Goal: Complete application form

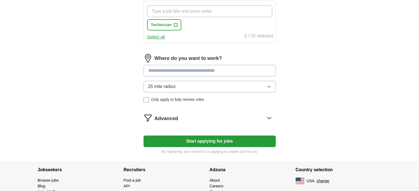
scroll to position [224, 0]
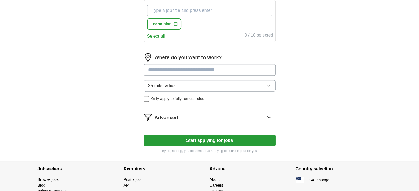
click at [207, 69] on input at bounding box center [209, 70] width 132 height 12
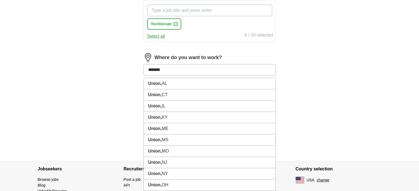
type input "********"
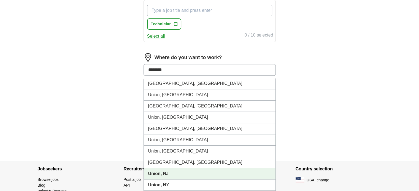
click at [161, 175] on strong "Union, N" at bounding box center [157, 174] width 18 height 5
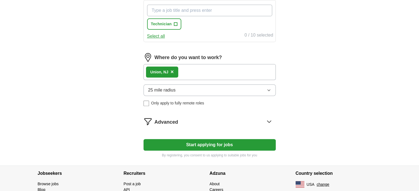
click at [191, 70] on div "Union, N J ×" at bounding box center [209, 72] width 132 height 16
click at [187, 71] on div "Union, N J ×" at bounding box center [209, 72] width 132 height 16
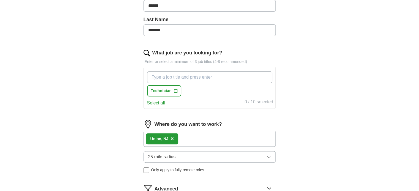
scroll to position [154, 0]
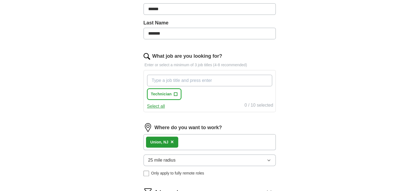
click at [180, 92] on button "Technician +" at bounding box center [164, 94] width 34 height 11
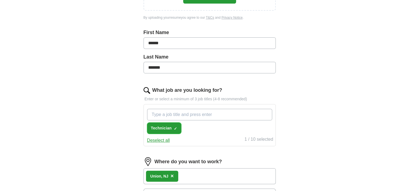
scroll to position [120, 0]
click at [197, 119] on input "What job are you looking for?" at bounding box center [209, 115] width 125 height 12
type input "medication aide"
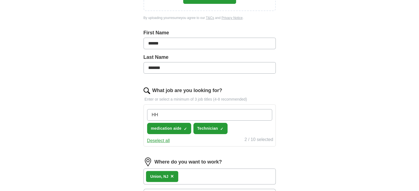
type input "HHA"
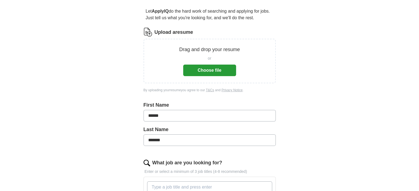
scroll to position [47, 0]
click at [196, 67] on button "Choose file" at bounding box center [209, 71] width 53 height 12
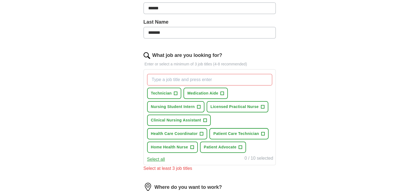
scroll to position [135, 0]
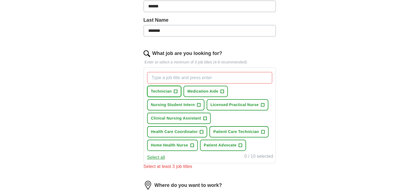
click at [175, 89] on span "+" at bounding box center [175, 91] width 3 height 4
click at [219, 87] on button "Medication Aide +" at bounding box center [205, 91] width 44 height 11
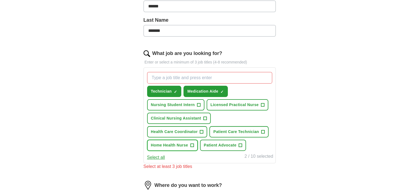
click at [193, 143] on span "+" at bounding box center [191, 145] width 3 height 4
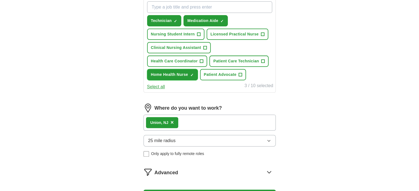
scroll to position [208, 0]
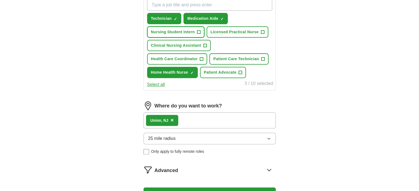
click at [200, 32] on span "+" at bounding box center [198, 32] width 3 height 4
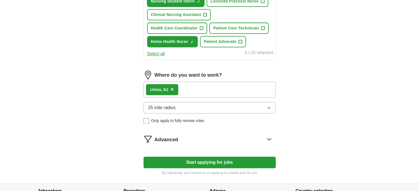
scroll to position [239, 0]
click at [189, 93] on div "Union, N J ×" at bounding box center [209, 90] width 132 height 16
click at [188, 86] on div "Union, N J ×" at bounding box center [209, 90] width 132 height 16
click at [199, 141] on div "Advanced" at bounding box center [214, 139] width 121 height 9
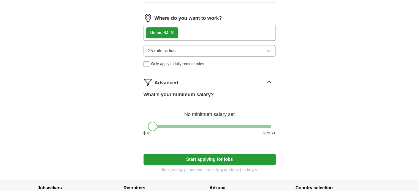
scroll to position [297, 0]
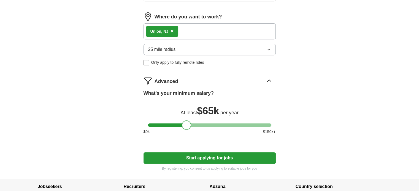
drag, startPoint x: 153, startPoint y: 121, endPoint x: 186, endPoint y: 118, distance: 33.2
click at [186, 124] on div at bounding box center [186, 125] width 9 height 9
click at [188, 157] on button "Start applying for jobs" at bounding box center [209, 159] width 132 height 12
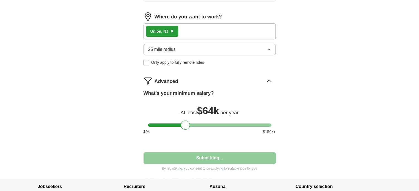
select select "**"
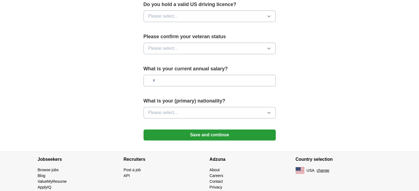
scroll to position [363, 0]
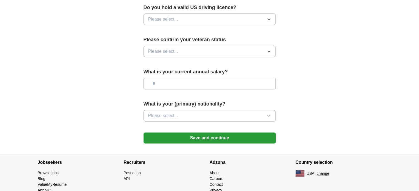
click at [189, 111] on button "Please select..." at bounding box center [209, 116] width 132 height 12
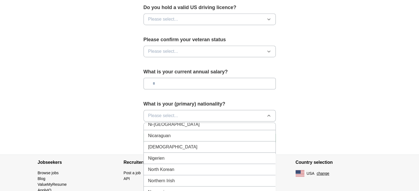
scroll to position [1438, 0]
click at [158, 143] on span "[DEMOGRAPHIC_DATA]" at bounding box center [172, 146] width 49 height 7
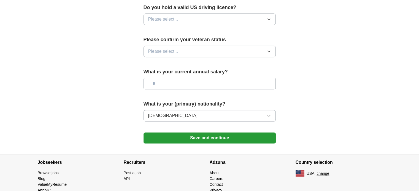
click at [177, 78] on input "text" at bounding box center [209, 84] width 132 height 12
click at [160, 78] on input "********" at bounding box center [209, 84] width 132 height 12
type input "*******"
click at [167, 36] on div "Please confirm your veteran status Please select..." at bounding box center [209, 49] width 132 height 26
click at [173, 48] on span "Please select..." at bounding box center [163, 51] width 30 height 7
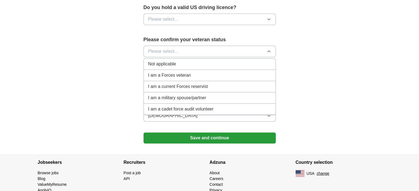
scroll to position [373, 0]
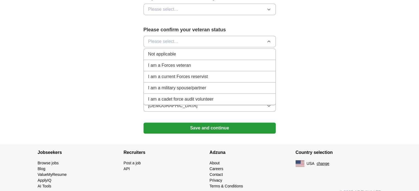
click at [170, 51] on span "Not applicable" at bounding box center [162, 54] width 28 height 7
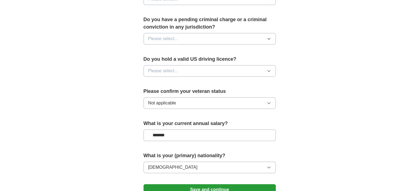
scroll to position [311, 0]
click at [159, 68] on span "Please select..." at bounding box center [163, 71] width 30 height 7
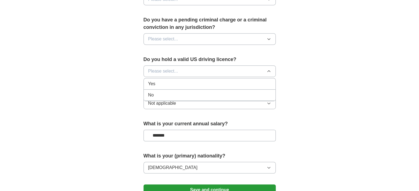
click at [154, 92] on div "No" at bounding box center [209, 95] width 123 height 7
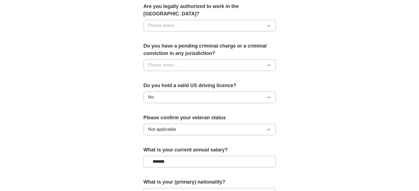
scroll to position [285, 0]
click at [151, 62] on span "Please select..." at bounding box center [163, 65] width 30 height 7
click at [159, 86] on div "No" at bounding box center [209, 89] width 123 height 7
click at [169, 23] on span "Please select..." at bounding box center [163, 26] width 30 height 7
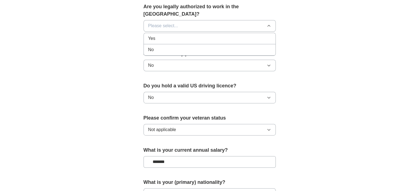
click at [166, 35] on div "Yes" at bounding box center [209, 38] width 123 height 7
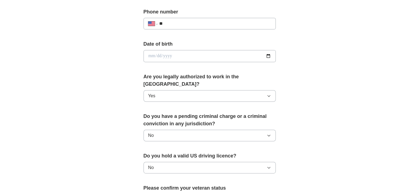
scroll to position [215, 0]
click at [154, 55] on input "date" at bounding box center [209, 56] width 132 height 12
click at [167, 53] on input "date" at bounding box center [209, 56] width 132 height 12
click at [149, 57] on input "date" at bounding box center [209, 56] width 132 height 12
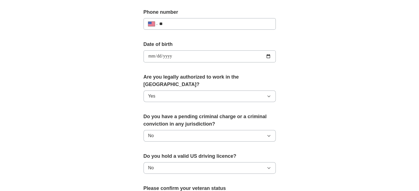
type input "**********"
click at [164, 24] on input "**" at bounding box center [215, 24] width 112 height 7
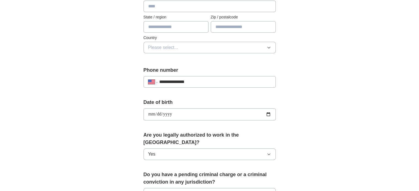
scroll to position [147, 0]
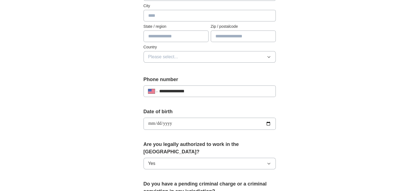
type input "**********"
click at [164, 54] on span "Please select..." at bounding box center [163, 57] width 30 height 7
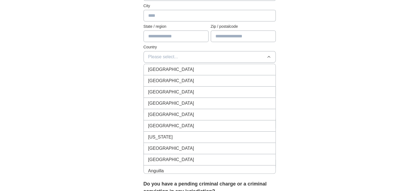
click at [168, 78] on span "[GEOGRAPHIC_DATA]" at bounding box center [171, 81] width 46 height 7
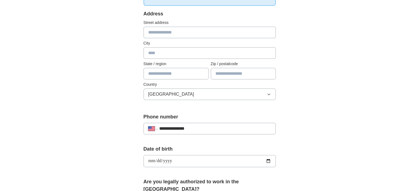
scroll to position [107, 0]
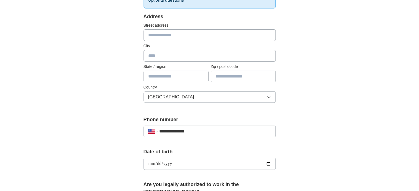
click at [164, 37] on input "text" at bounding box center [209, 35] width 132 height 12
type input "**********"
type input "******"
type input "**"
type input "*****"
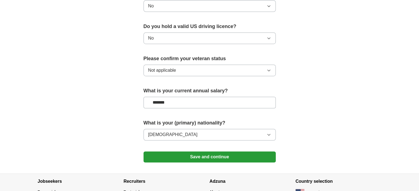
scroll to position [373, 0]
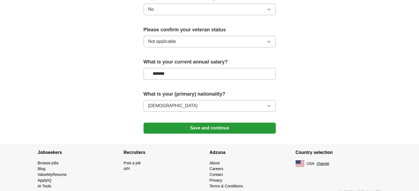
click at [199, 123] on button "Save and continue" at bounding box center [209, 128] width 132 height 11
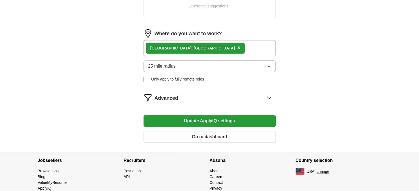
scroll to position [237, 0]
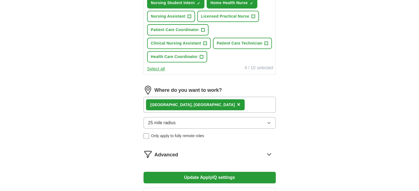
click at [197, 102] on div "Union, NJ ×" at bounding box center [209, 105] width 132 height 16
click at [237, 102] on span "×" at bounding box center [238, 105] width 3 height 6
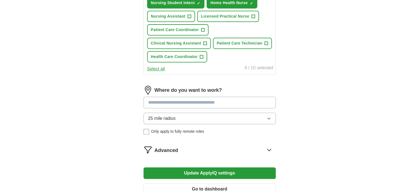
click at [173, 102] on input at bounding box center [209, 103] width 132 height 12
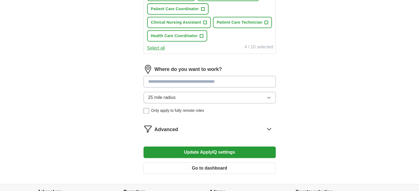
scroll to position [262, 0]
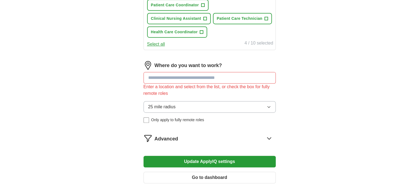
click at [179, 75] on input at bounding box center [209, 78] width 132 height 12
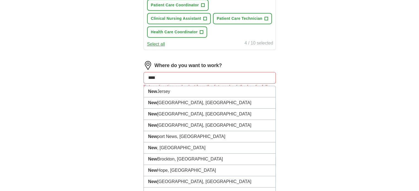
type input "*****"
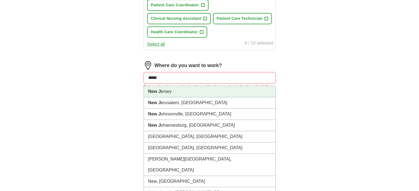
click at [172, 90] on li "New J ersey" at bounding box center [210, 91] width 132 height 11
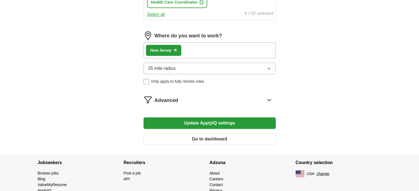
scroll to position [309, 0]
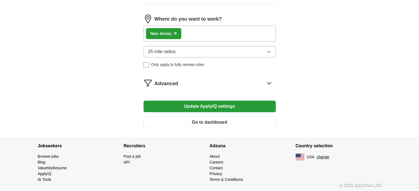
click at [174, 105] on button "Update ApplyIQ settings" at bounding box center [209, 107] width 132 height 12
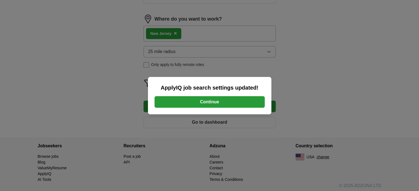
click at [173, 101] on button "Continue" at bounding box center [209, 102] width 110 height 12
